Goal: Information Seeking & Learning: Learn about a topic

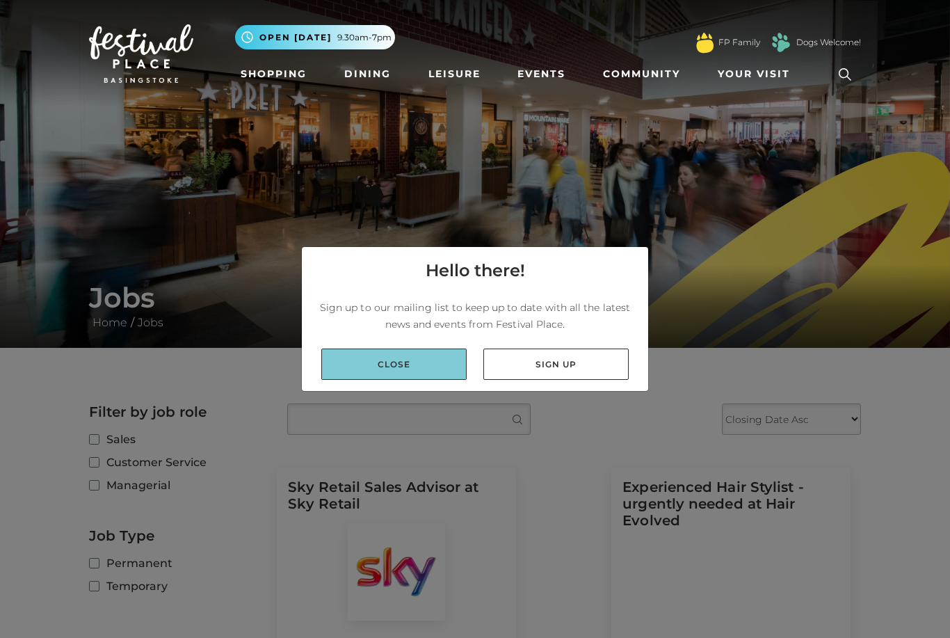
click at [419, 380] on link "Close" at bounding box center [393, 363] width 145 height 31
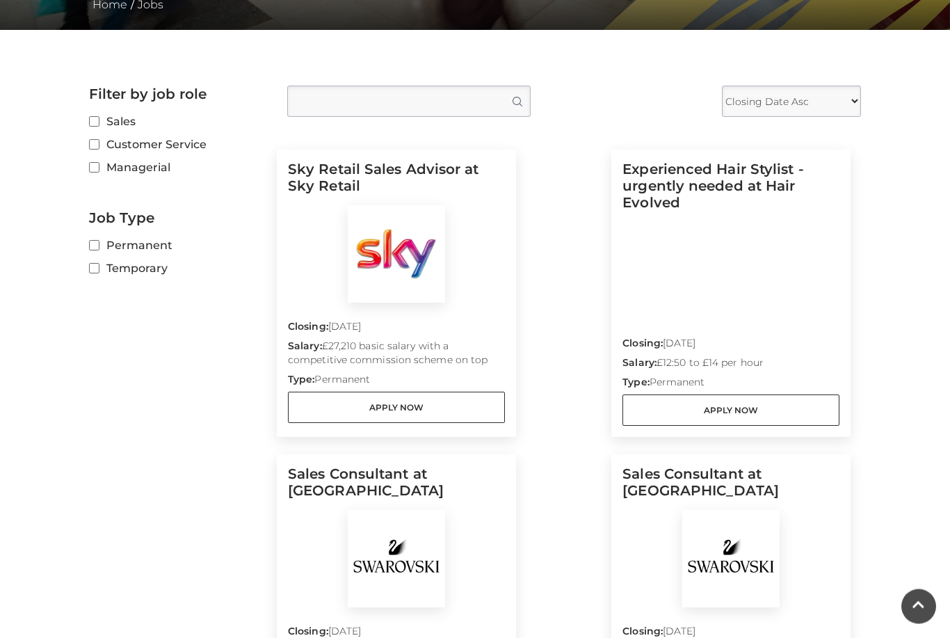
scroll to position [318, 0]
click at [95, 272] on input "Temporary" at bounding box center [93, 268] width 9 height 9
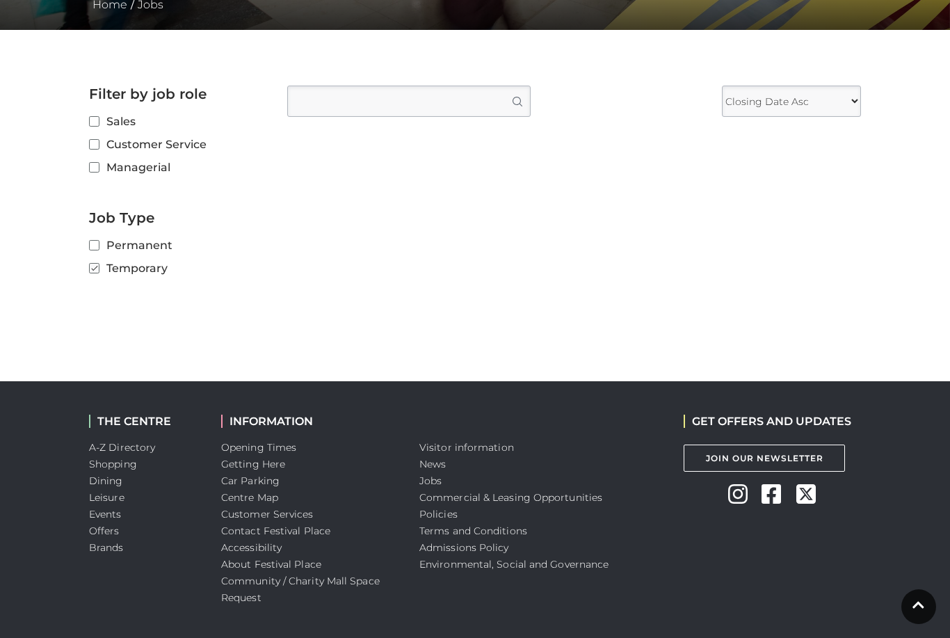
click at [98, 271] on input "Temporary" at bounding box center [93, 268] width 9 height 9
checkbox input "false"
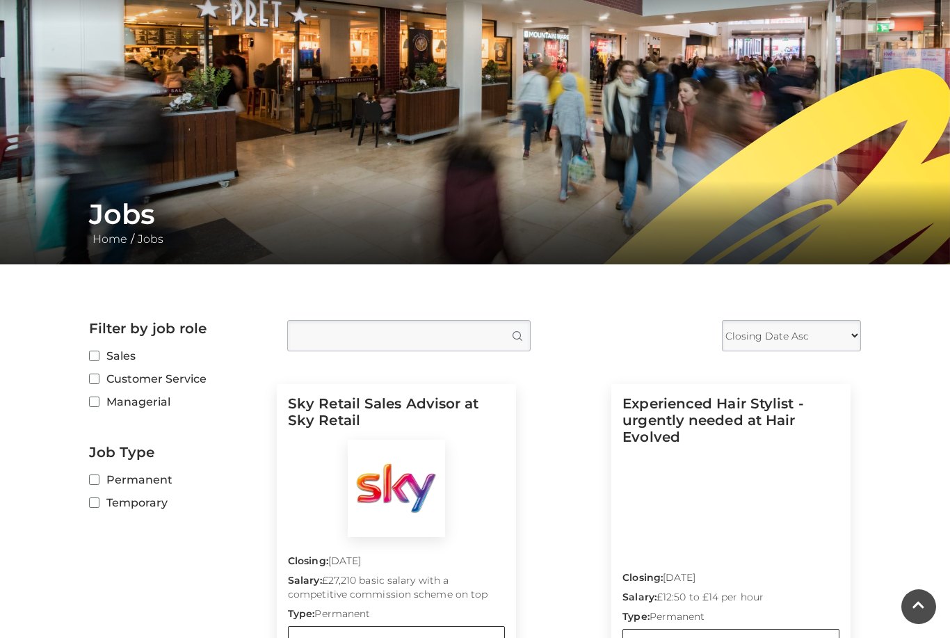
scroll to position [85, 0]
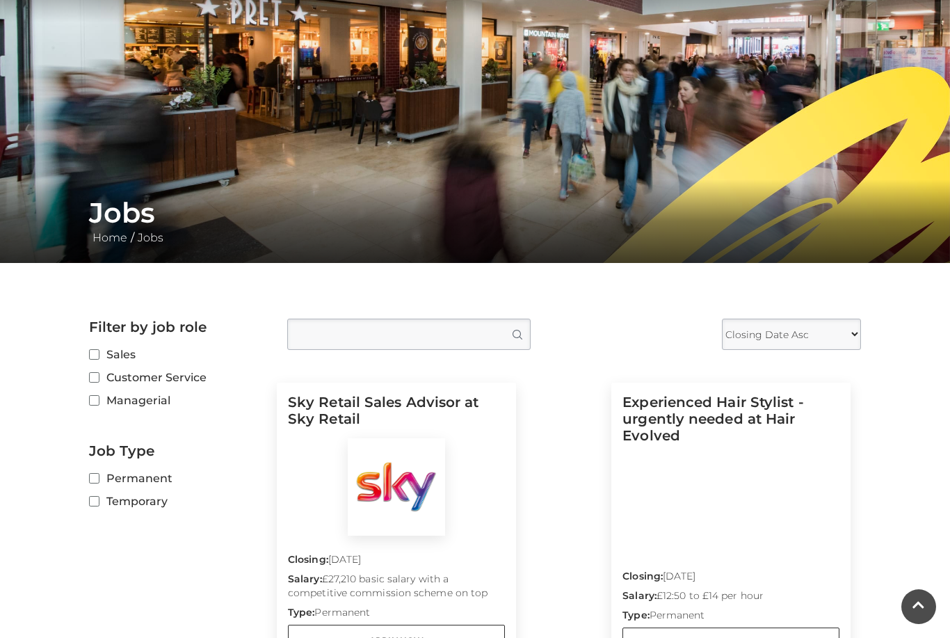
click at [108, 356] on label "Sales" at bounding box center [177, 354] width 177 height 17
click at [98, 356] on input "Sales" at bounding box center [93, 355] width 9 height 9
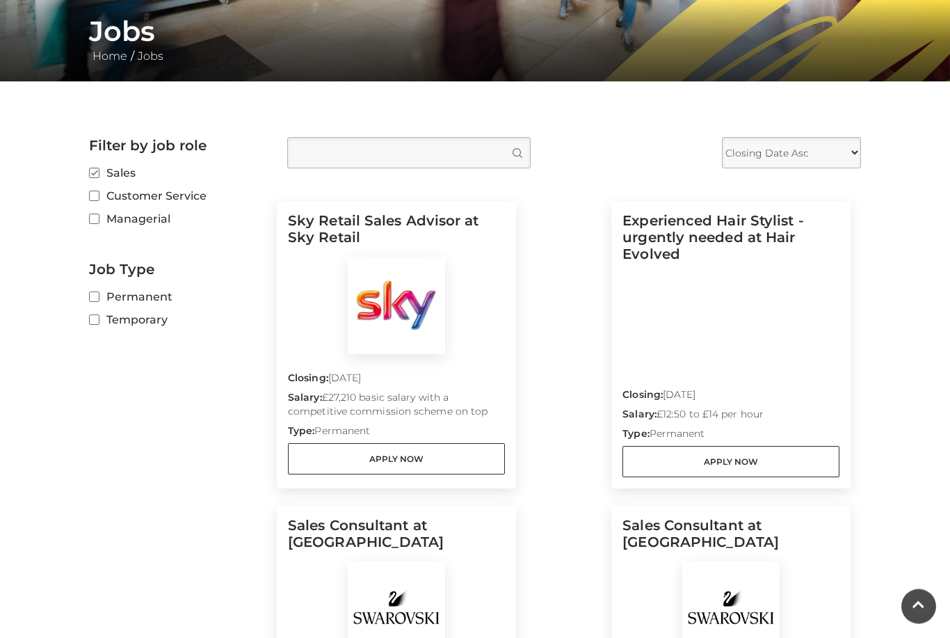
click at [96, 174] on input "Sales" at bounding box center [93, 174] width 9 height 9
checkbox input "false"
click at [98, 201] on input "Customer Service" at bounding box center [93, 196] width 9 height 9
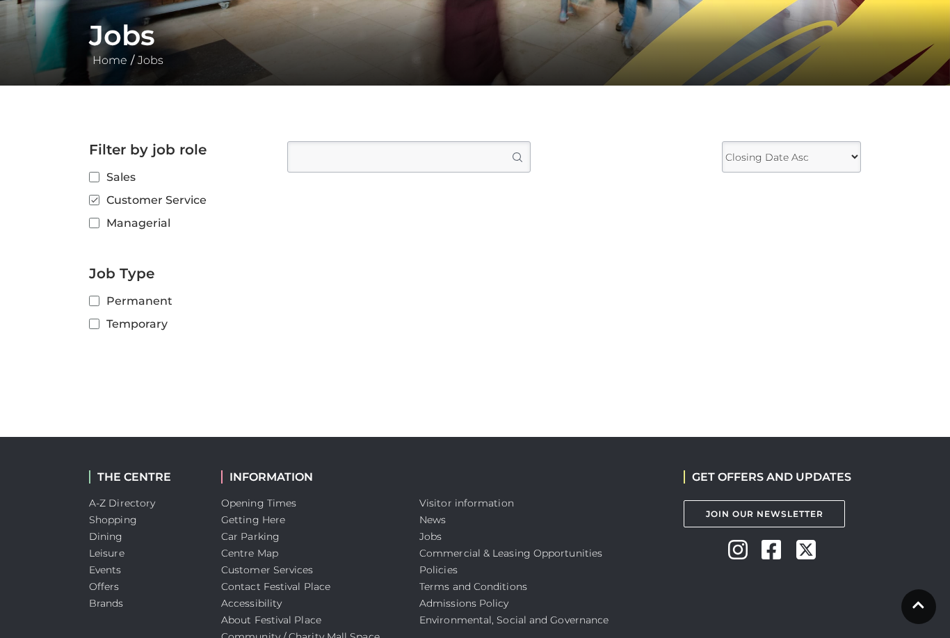
scroll to position [261, 0]
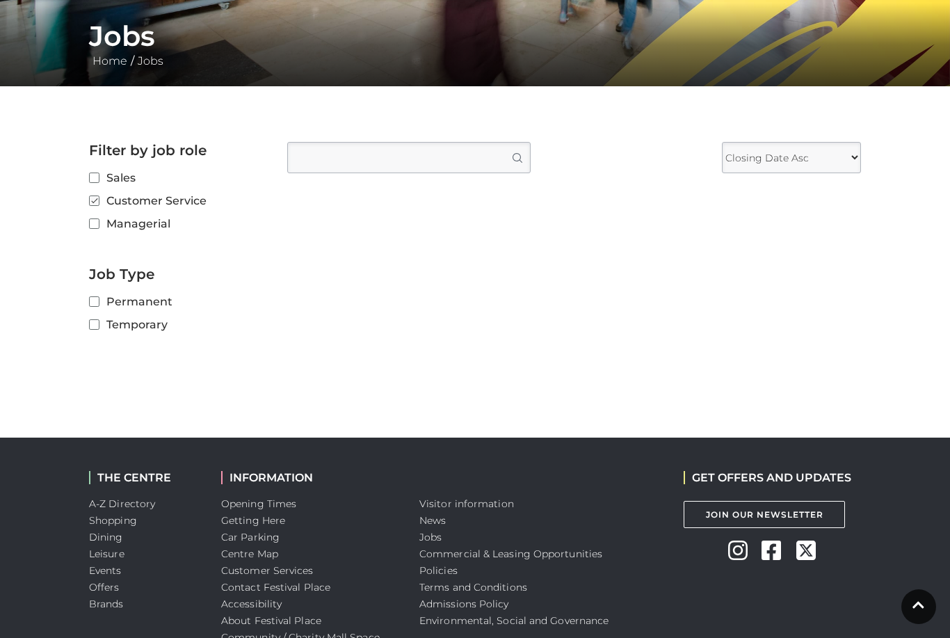
click at [95, 200] on input "Customer Service" at bounding box center [93, 201] width 9 height 9
checkbox input "false"
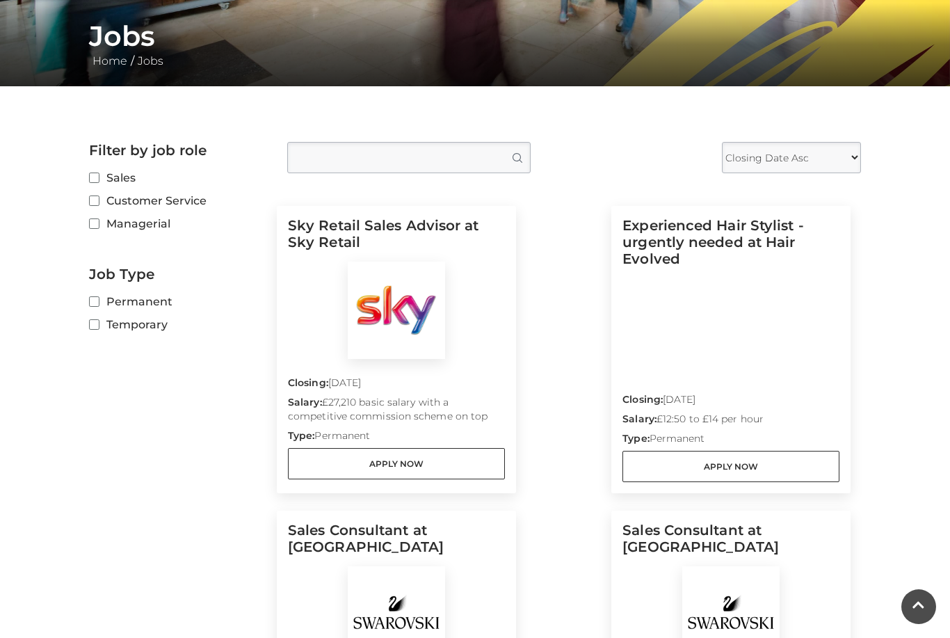
click at [102, 229] on label "Managerial" at bounding box center [177, 223] width 177 height 17
click at [98, 229] on input "Managerial" at bounding box center [93, 224] width 9 height 9
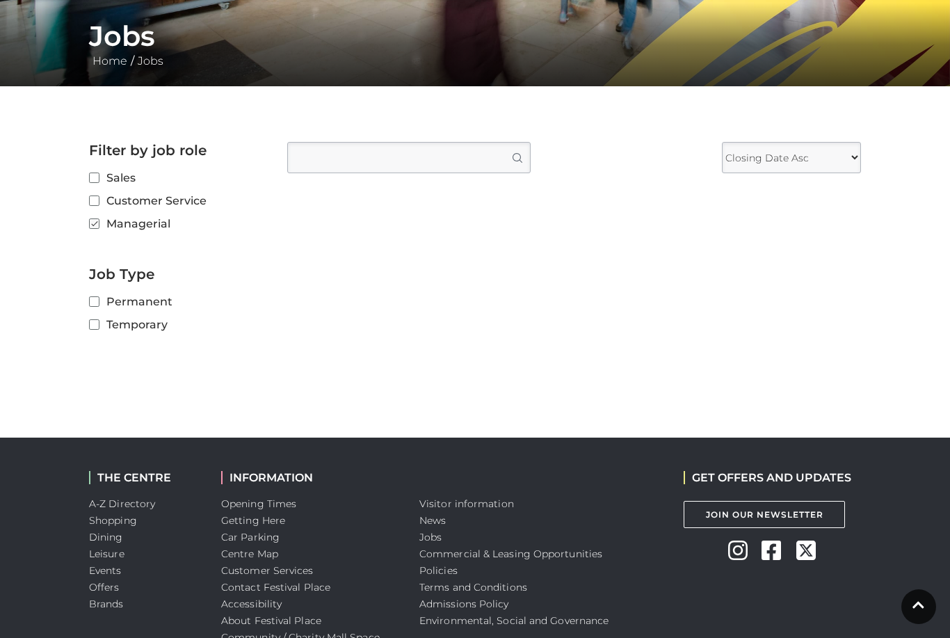
click at [98, 227] on input "Managerial" at bounding box center [93, 224] width 9 height 9
checkbox input "false"
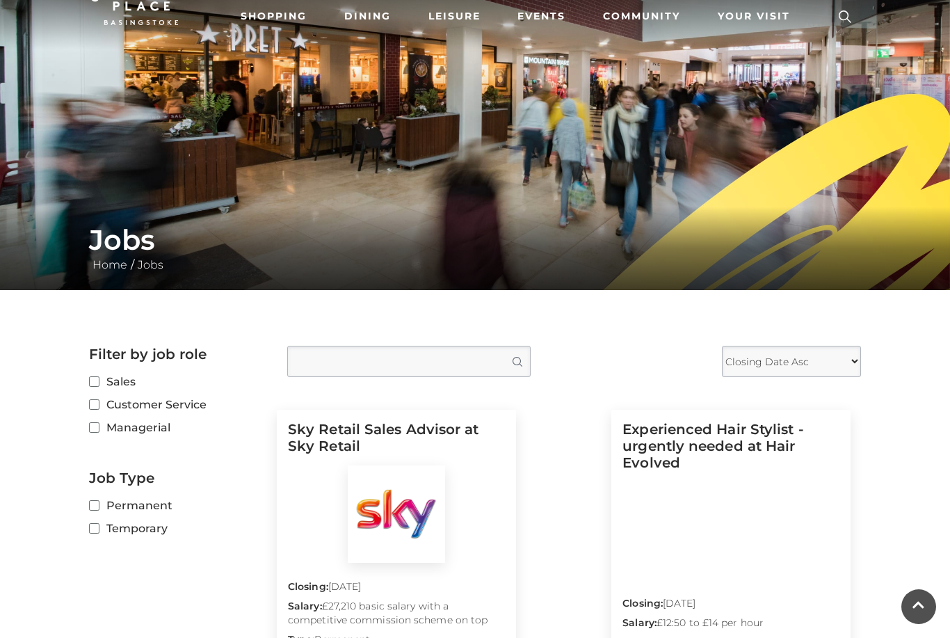
scroll to position [0, 0]
